Goal: Task Accomplishment & Management: Use online tool/utility

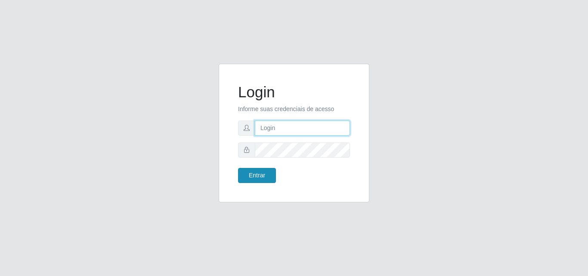
type input "[EMAIL_ADDRESS][DOMAIN_NAME]"
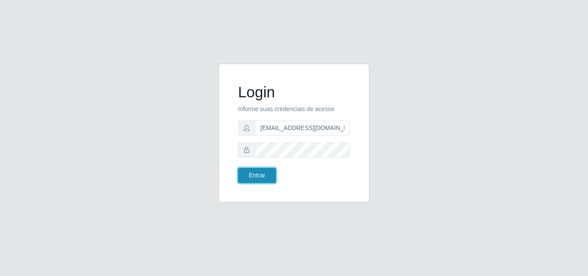
click at [264, 178] on button "Entrar" at bounding box center [257, 175] width 38 height 15
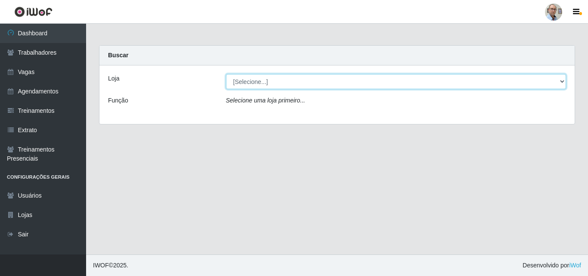
click at [563, 81] on select "[Selecione...] Mar Vermelho - Loja 04" at bounding box center [396, 81] width 341 height 15
select select "251"
click at [226, 74] on select "[Selecione...] Mar Vermelho - Loja 04" at bounding box center [396, 81] width 341 height 15
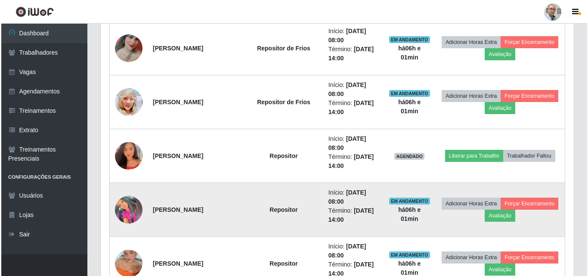
scroll to position [431, 0]
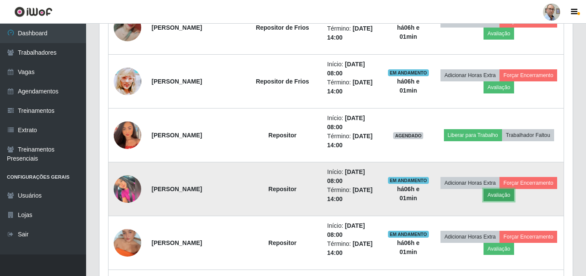
click at [514, 193] on button "Avaliação" at bounding box center [499, 195] width 31 height 12
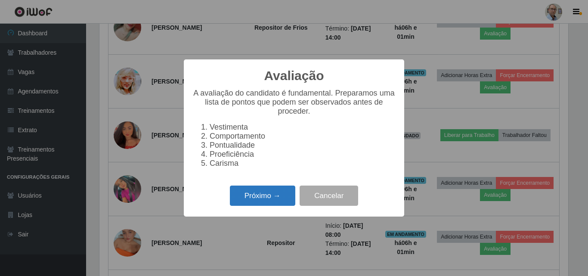
click at [257, 199] on button "Próximo →" at bounding box center [262, 196] width 65 height 20
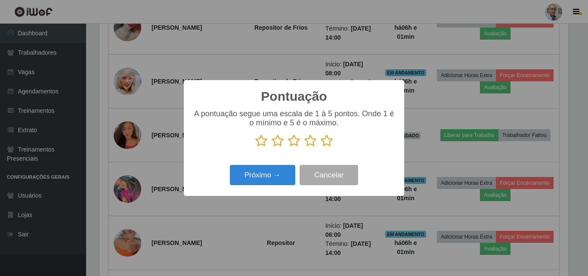
scroll to position [430533, 430243]
click at [331, 143] on icon at bounding box center [327, 140] width 12 height 13
click at [321, 147] on input "radio" at bounding box center [321, 147] width 0 height 0
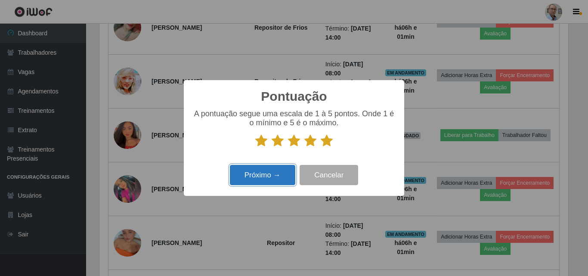
click at [273, 178] on button "Próximo →" at bounding box center [262, 175] width 65 height 20
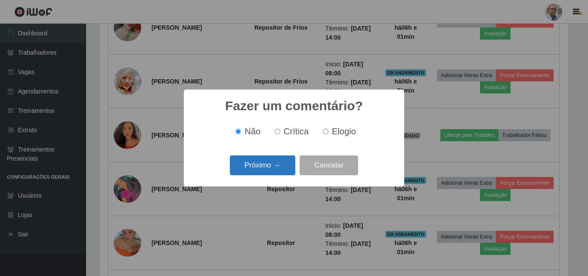
click at [273, 168] on button "Próximo →" at bounding box center [262, 165] width 65 height 20
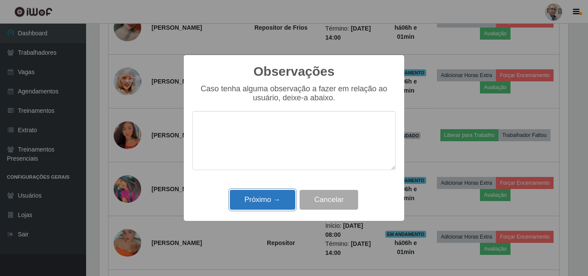
click at [284, 199] on button "Próximo →" at bounding box center [262, 200] width 65 height 20
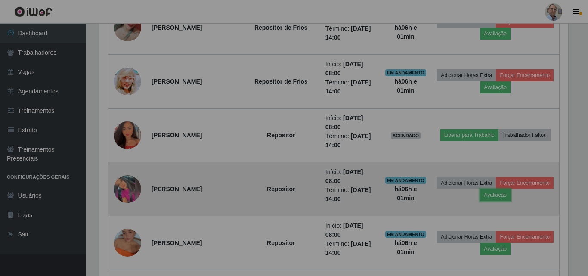
scroll to position [179, 473]
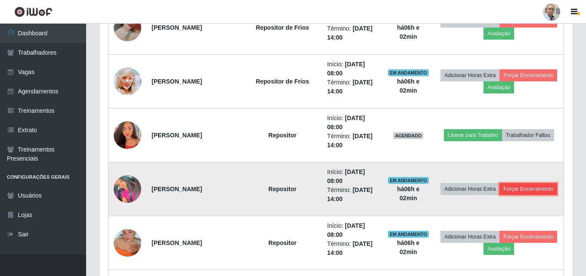
click at [500, 195] on button "Forçar Encerramento" at bounding box center [529, 189] width 58 height 12
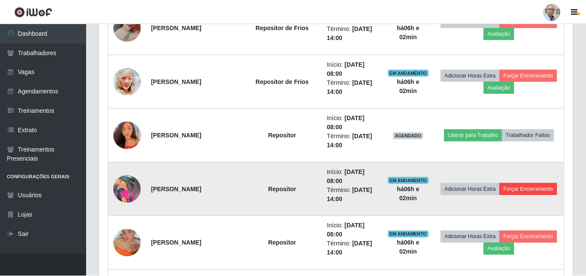
scroll to position [179, 469]
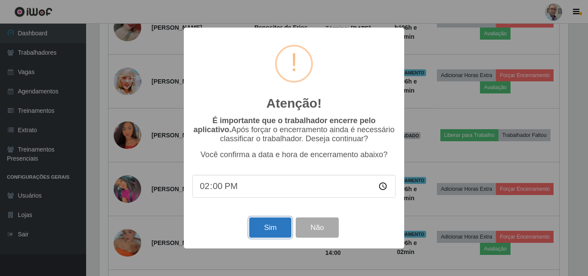
click at [274, 230] on button "Sim" at bounding box center [270, 228] width 42 height 20
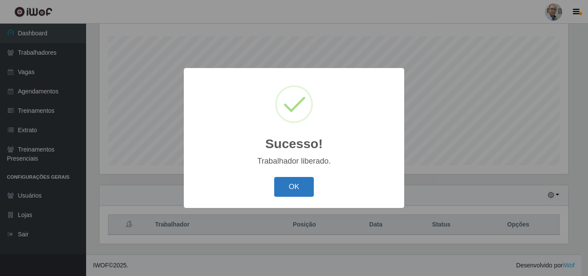
click at [285, 185] on button "OK" at bounding box center [294, 187] width 40 height 20
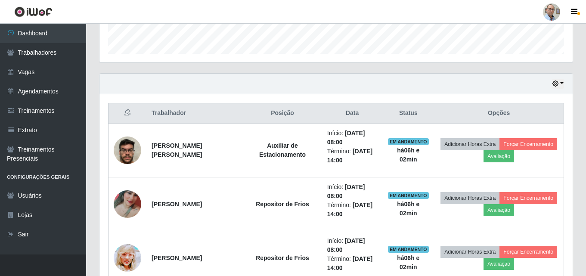
scroll to position [315, 0]
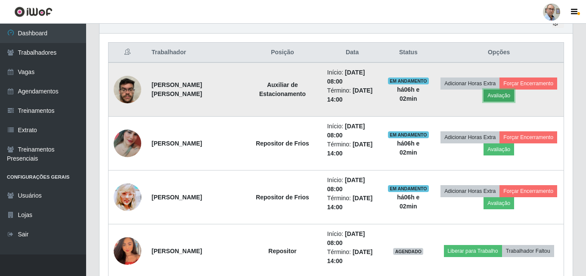
click at [514, 95] on button "Avaliação" at bounding box center [499, 96] width 31 height 12
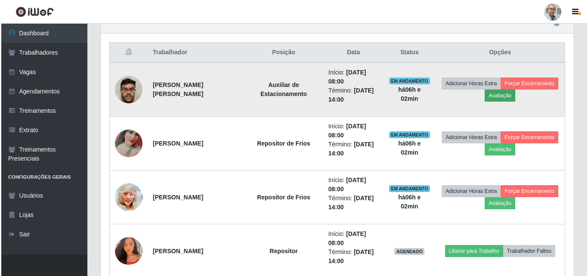
scroll to position [179, 469]
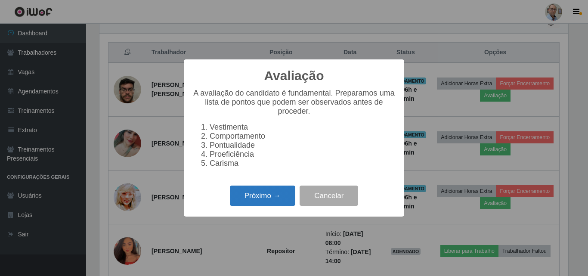
click at [277, 196] on button "Próximo →" at bounding box center [262, 196] width 65 height 20
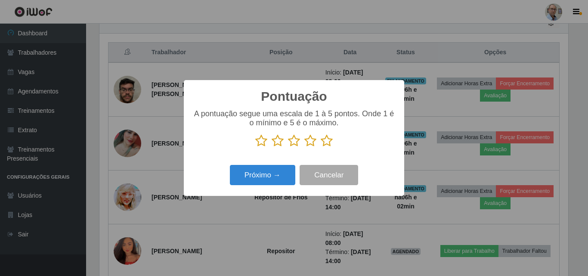
scroll to position [430533, 430243]
click at [325, 140] on icon at bounding box center [327, 140] width 12 height 13
click at [321, 147] on input "radio" at bounding box center [321, 147] width 0 height 0
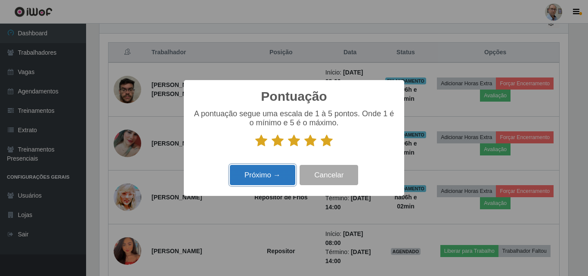
click at [277, 173] on button "Próximo →" at bounding box center [262, 175] width 65 height 20
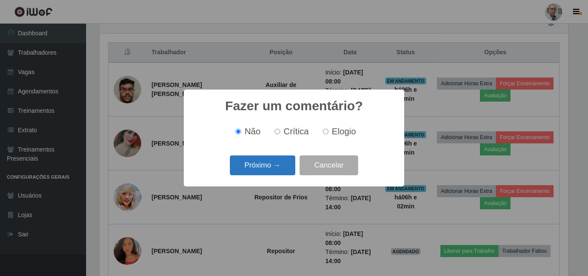
click at [276, 164] on button "Próximo →" at bounding box center [262, 165] width 65 height 20
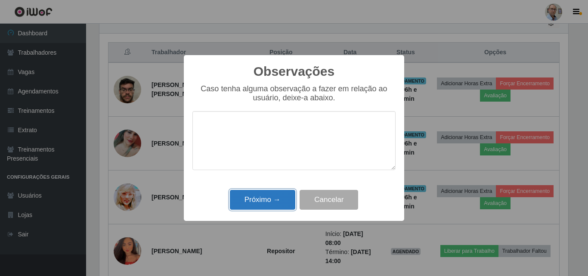
click at [272, 199] on button "Próximo →" at bounding box center [262, 200] width 65 height 20
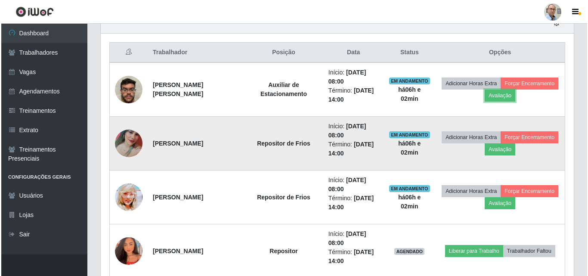
scroll to position [179, 473]
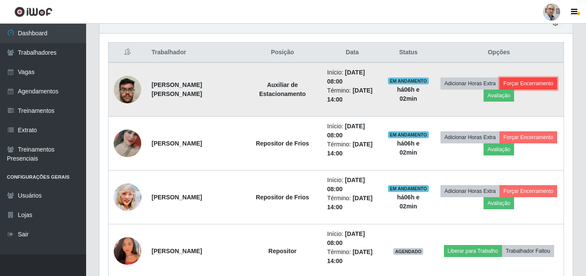
click at [500, 90] on button "Forçar Encerramento" at bounding box center [529, 84] width 58 height 12
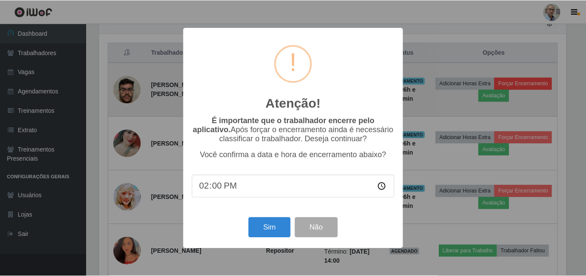
scroll to position [179, 469]
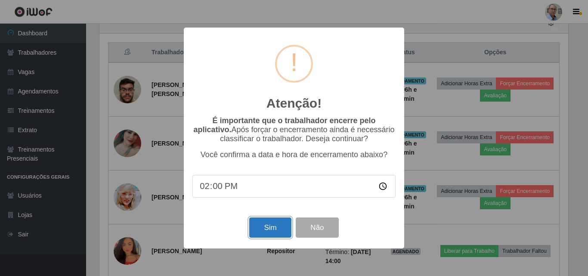
click at [277, 233] on button "Sim" at bounding box center [270, 228] width 42 height 20
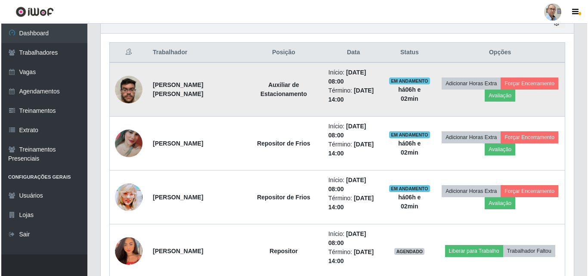
scroll to position [0, 0]
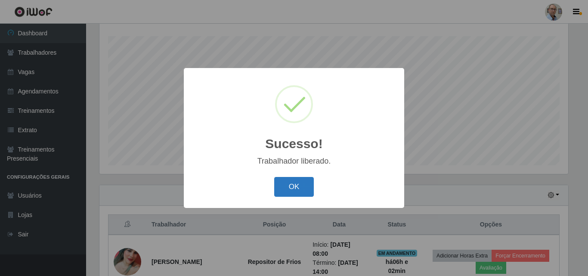
click at [292, 182] on button "OK" at bounding box center [294, 187] width 40 height 20
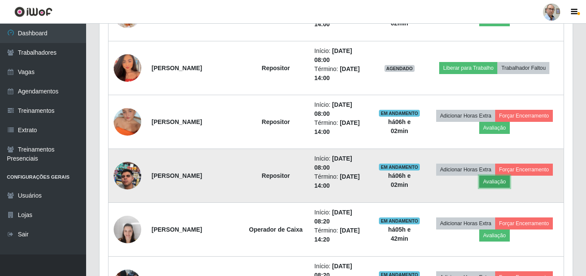
click at [508, 181] on button "Avaliação" at bounding box center [494, 182] width 31 height 12
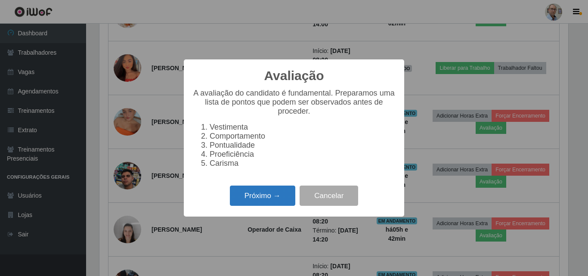
click at [272, 202] on button "Próximo →" at bounding box center [262, 196] width 65 height 20
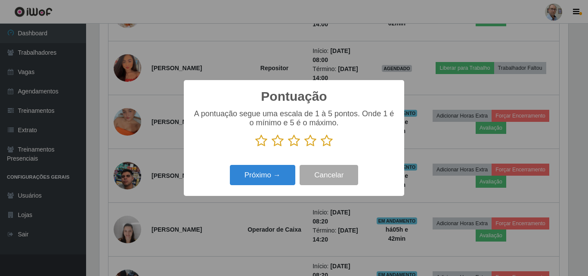
click at [325, 141] on icon at bounding box center [327, 140] width 12 height 13
click at [321, 147] on input "radio" at bounding box center [321, 147] width 0 height 0
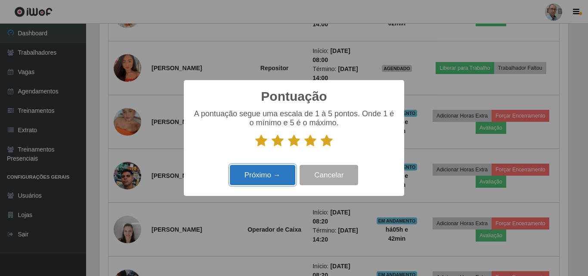
click at [286, 174] on button "Próximo →" at bounding box center [262, 175] width 65 height 20
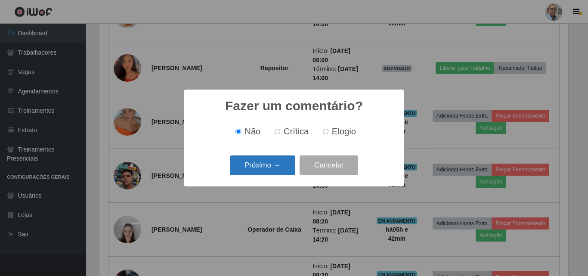
click at [285, 171] on button "Próximo →" at bounding box center [262, 165] width 65 height 20
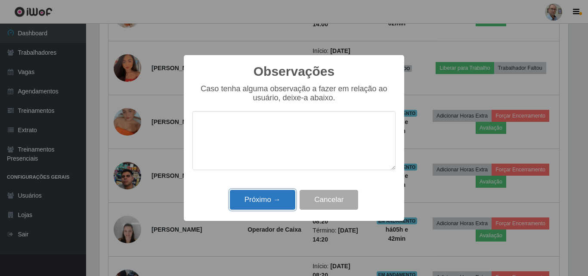
click at [288, 196] on button "Próximo →" at bounding box center [262, 200] width 65 height 20
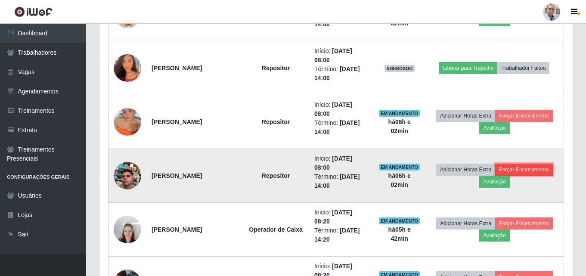
click at [524, 168] on button "Forçar Encerramento" at bounding box center [524, 170] width 58 height 12
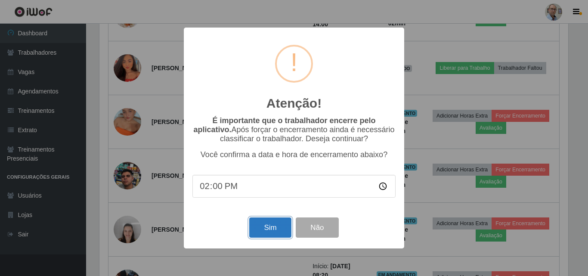
click at [273, 233] on button "Sim" at bounding box center [270, 228] width 42 height 20
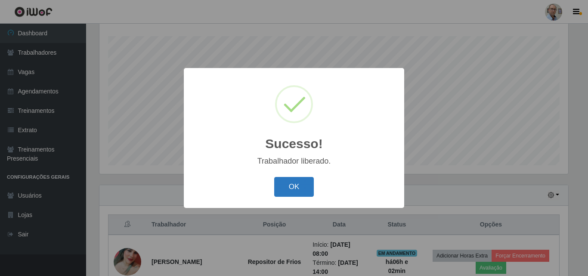
click at [280, 180] on button "OK" at bounding box center [294, 187] width 40 height 20
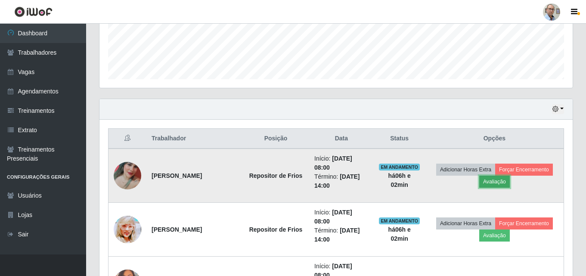
click at [507, 183] on button "Avaliação" at bounding box center [494, 182] width 31 height 12
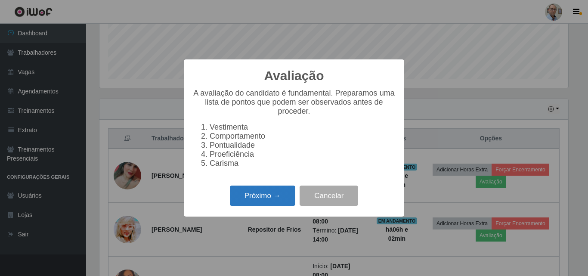
click at [256, 197] on button "Próximo →" at bounding box center [262, 196] width 65 height 20
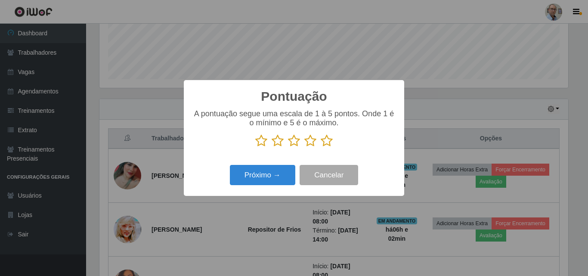
click at [328, 140] on icon at bounding box center [327, 140] width 12 height 13
click at [321, 147] on input "radio" at bounding box center [321, 147] width 0 height 0
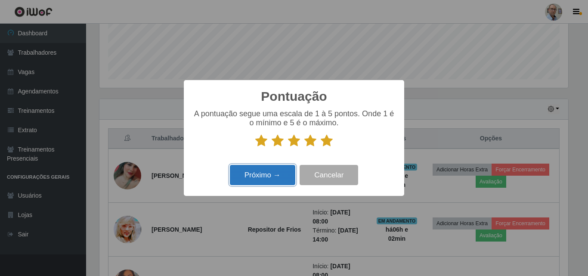
click at [269, 177] on button "Próximo →" at bounding box center [262, 175] width 65 height 20
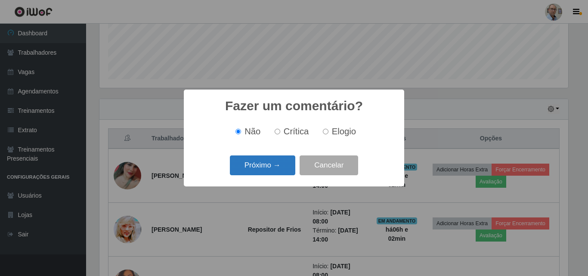
click at [280, 165] on button "Próximo →" at bounding box center [262, 165] width 65 height 20
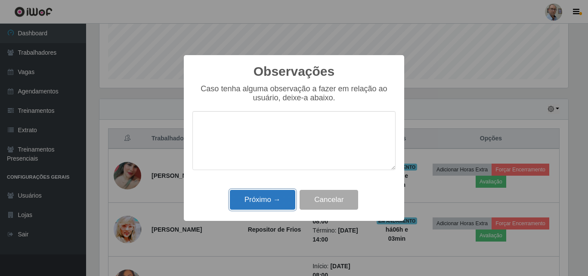
click at [278, 196] on button "Próximo →" at bounding box center [262, 200] width 65 height 20
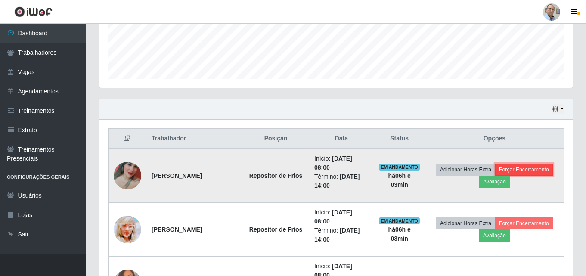
click at [537, 166] on button "Forçar Encerramento" at bounding box center [524, 170] width 58 height 12
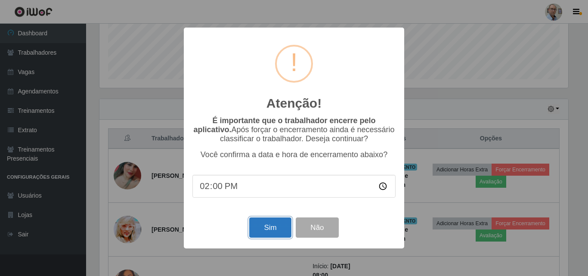
click at [283, 226] on button "Sim" at bounding box center [270, 228] width 42 height 20
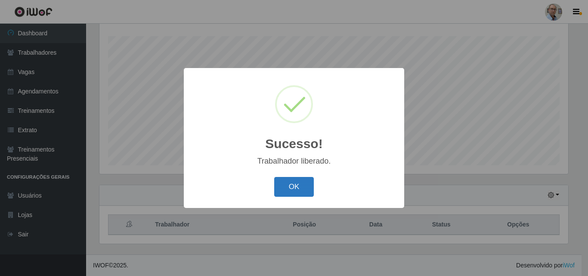
click at [292, 183] on button "OK" at bounding box center [294, 187] width 40 height 20
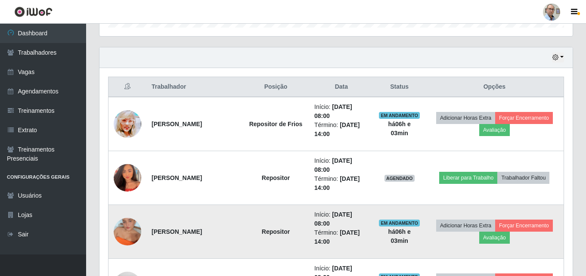
scroll to position [229, 0]
